Goal: Navigation & Orientation: Find specific page/section

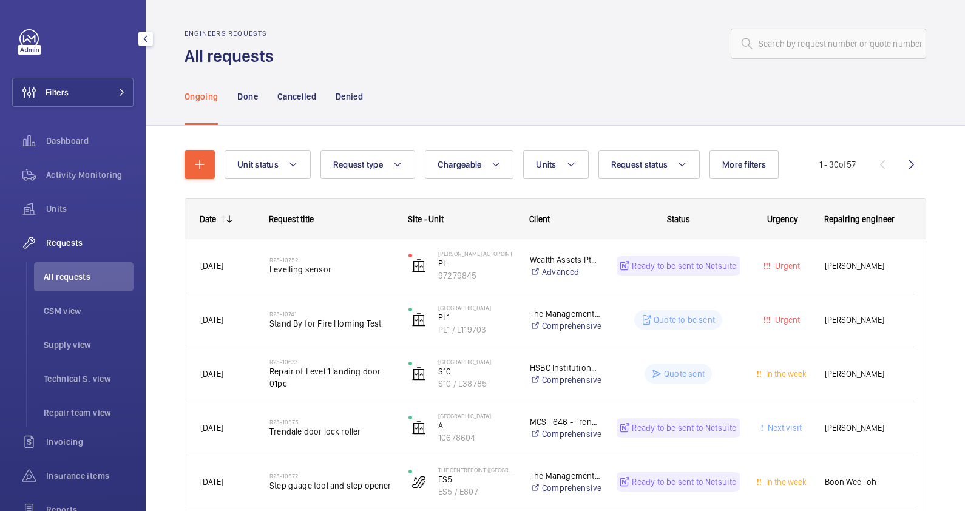
drag, startPoint x: 77, startPoint y: 303, endPoint x: 70, endPoint y: 283, distance: 20.7
click at [77, 303] on li "CSM view" at bounding box center [84, 310] width 100 height 29
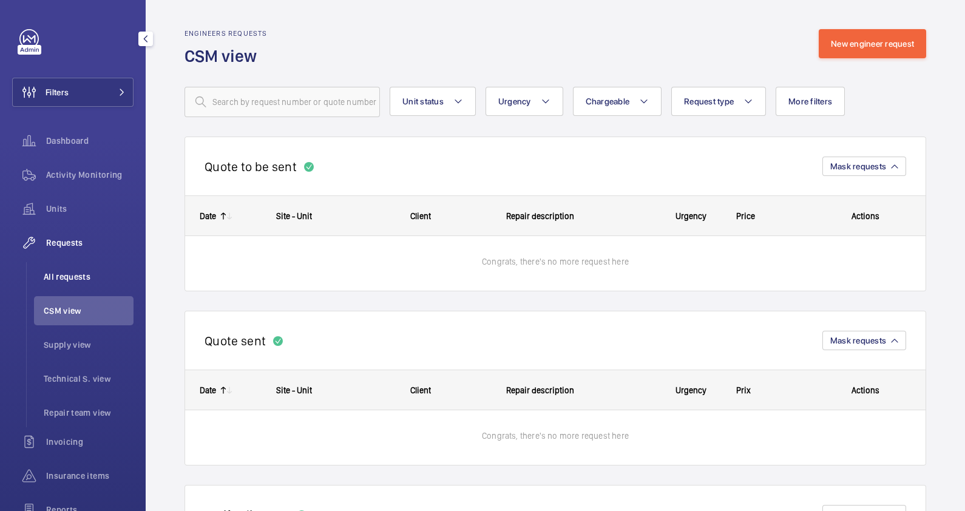
click at [67, 278] on span "All requests" at bounding box center [89, 277] width 90 height 12
